Goal: Register for event/course

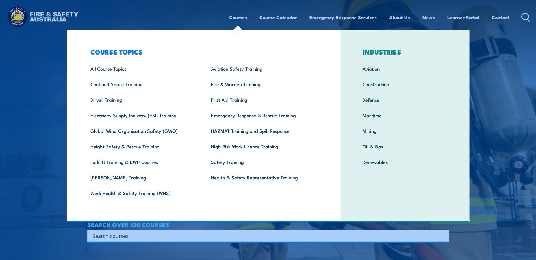
click at [237, 16] on link "Courses" at bounding box center [238, 17] width 18 height 15
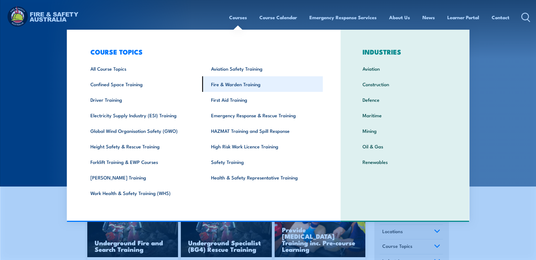
click at [229, 85] on link "Fire & Warden Training" at bounding box center [262, 84] width 121 height 16
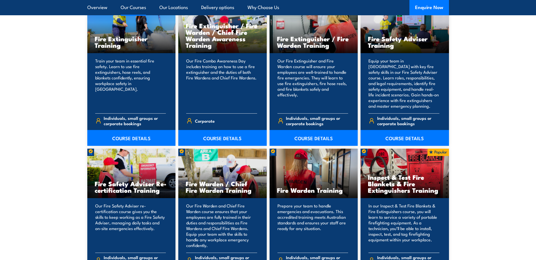
scroll to position [650, 0]
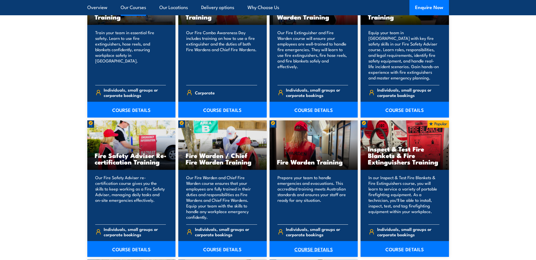
click at [312, 248] on link "COURSE DETAILS" at bounding box center [314, 249] width 88 height 16
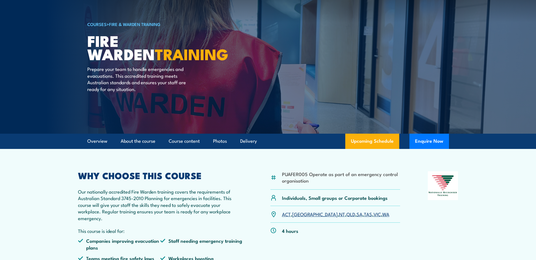
scroll to position [57, 0]
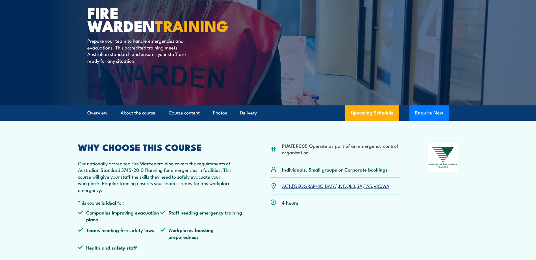
click at [287, 185] on link "ACT" at bounding box center [286, 185] width 9 height 7
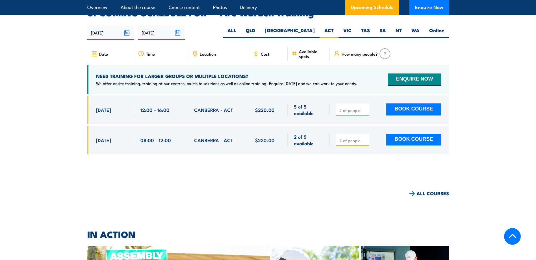
click at [351, 138] on input "number" at bounding box center [353, 141] width 28 height 6
type input "3"
click at [402, 134] on button "BOOK COURSE" at bounding box center [413, 140] width 55 height 12
drag, startPoint x: 342, startPoint y: 131, endPoint x: 319, endPoint y: 131, distance: 23.2
click at [320, 131] on div "[DATE] 08:00 - 08:00" at bounding box center [268, 140] width 362 height 29
